Goal: Transaction & Acquisition: Purchase product/service

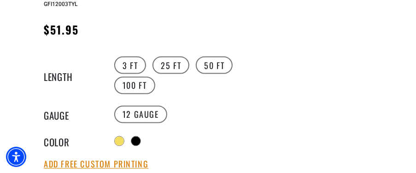
scroll to position [534, 0]
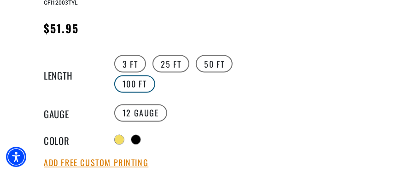
click at [121, 89] on label "100 FT" at bounding box center [134, 85] width 41 height 18
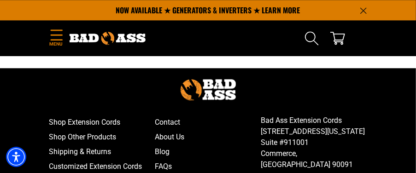
scroll to position [2063, 0]
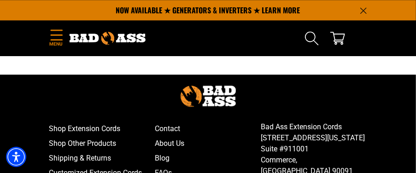
click at [52, 35] on icon "Menu" at bounding box center [57, 34] width 12 height 11
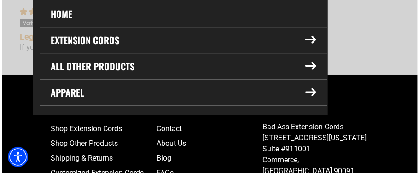
scroll to position [2065, 0]
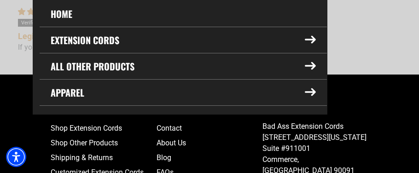
click at [49, 36] on summary "Extension Cords" at bounding box center [183, 40] width 287 height 26
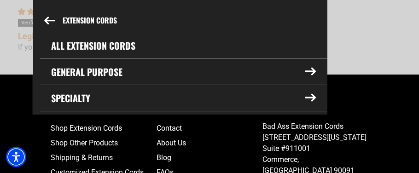
click at [58, 70] on summary "General Purpose" at bounding box center [183, 72] width 287 height 26
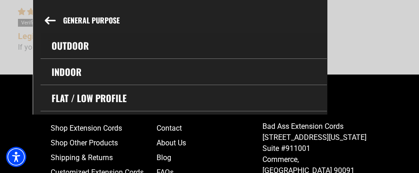
click at [60, 49] on link "Outdoor" at bounding box center [184, 46] width 286 height 26
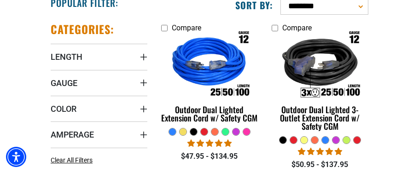
scroll to position [221, 0]
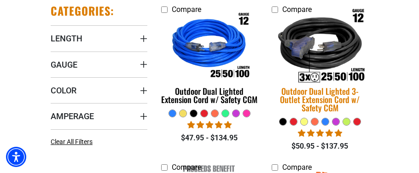
click at [308, 58] on img at bounding box center [320, 47] width 108 height 97
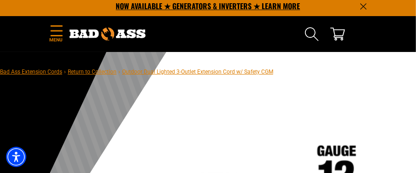
scroll to position [3, 0]
